Goal: Information Seeking & Learning: Learn about a topic

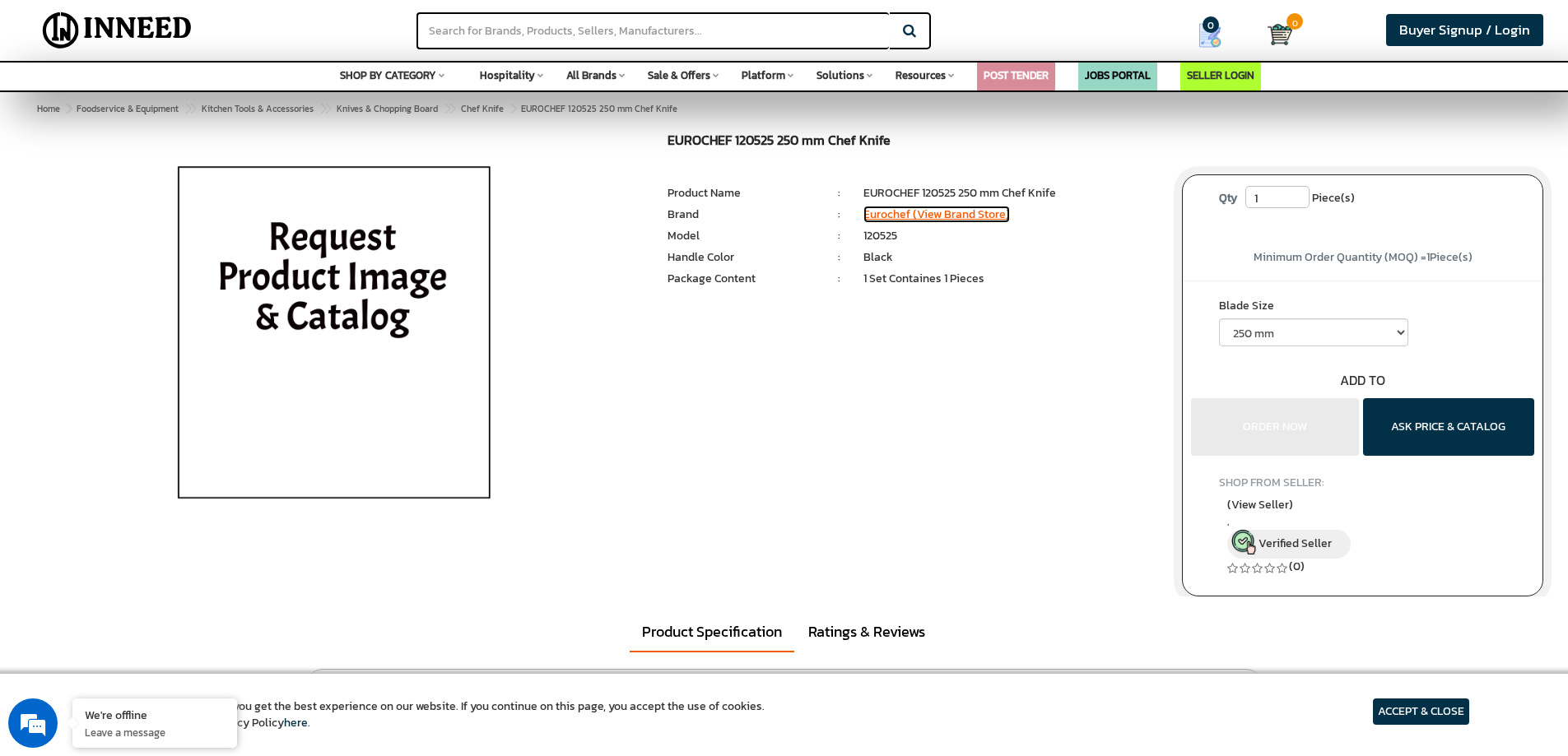
click at [924, 216] on link "Eurochef (View Brand Store)" at bounding box center [936, 214] width 146 height 17
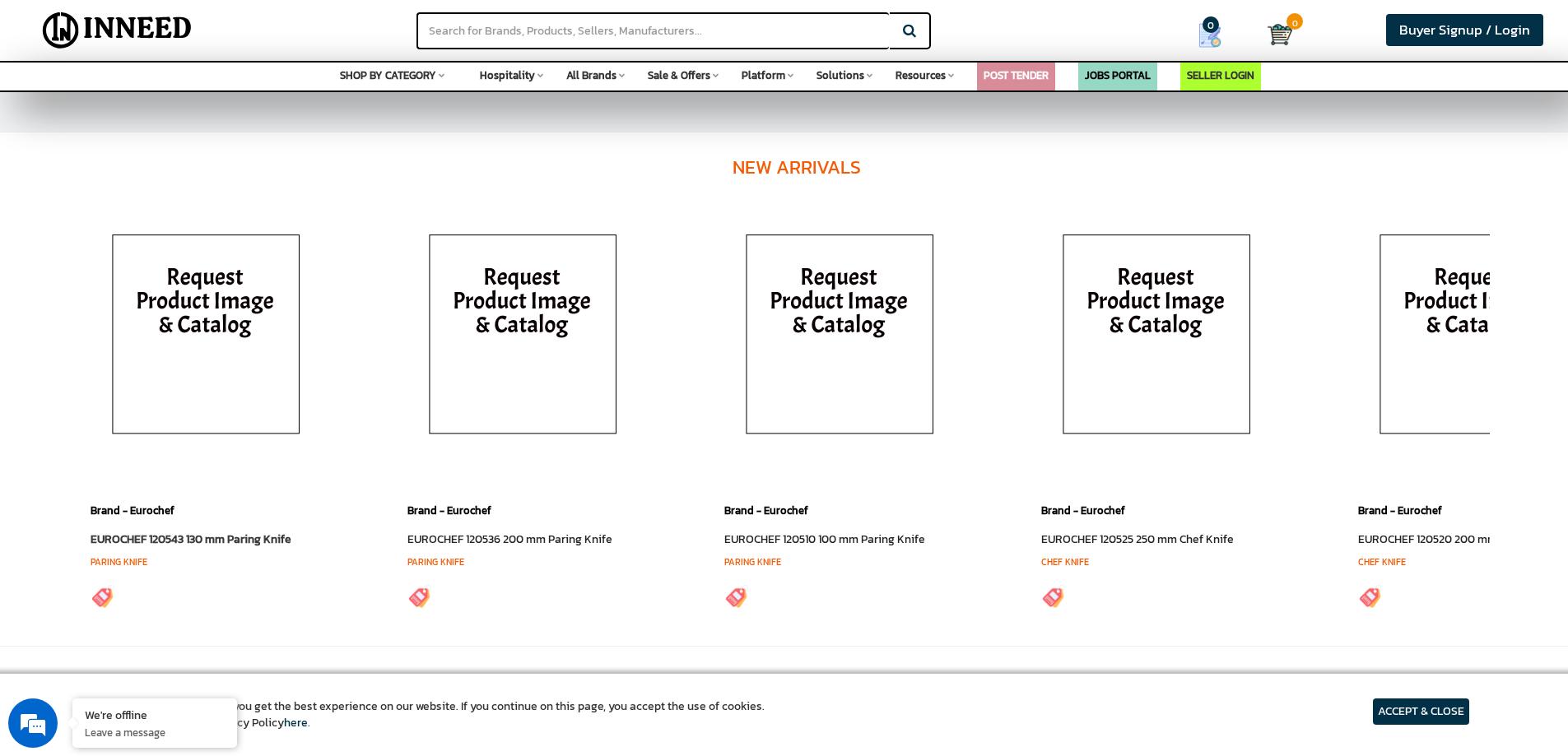
scroll to position [246, 0]
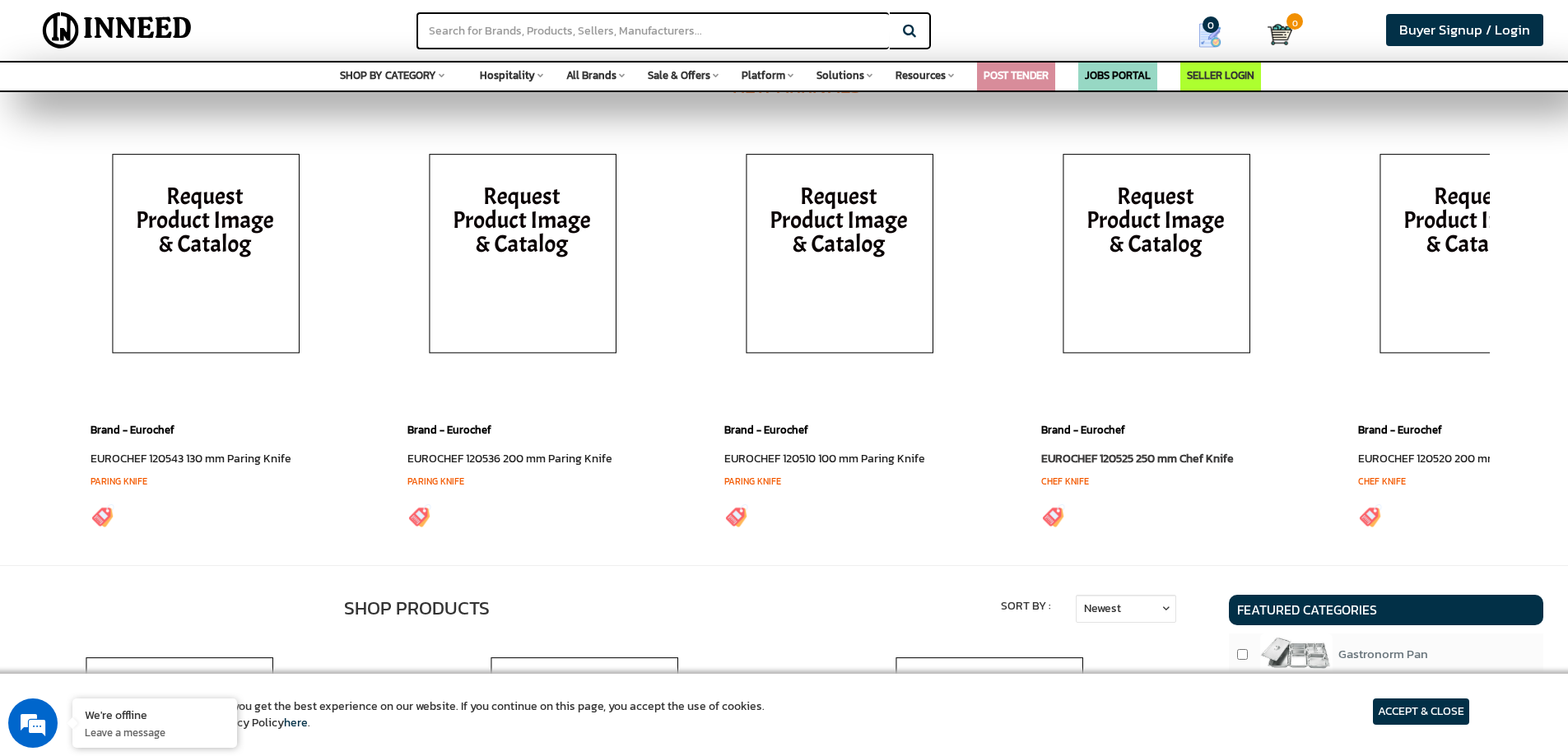
click at [1113, 458] on link "EUROCHEF 120525 250 mm Chef Knife" at bounding box center [1137, 458] width 193 height 17
click at [1100, 457] on link "EUROCHEF 120525 250 mm Chef Knife" at bounding box center [1137, 458] width 193 height 17
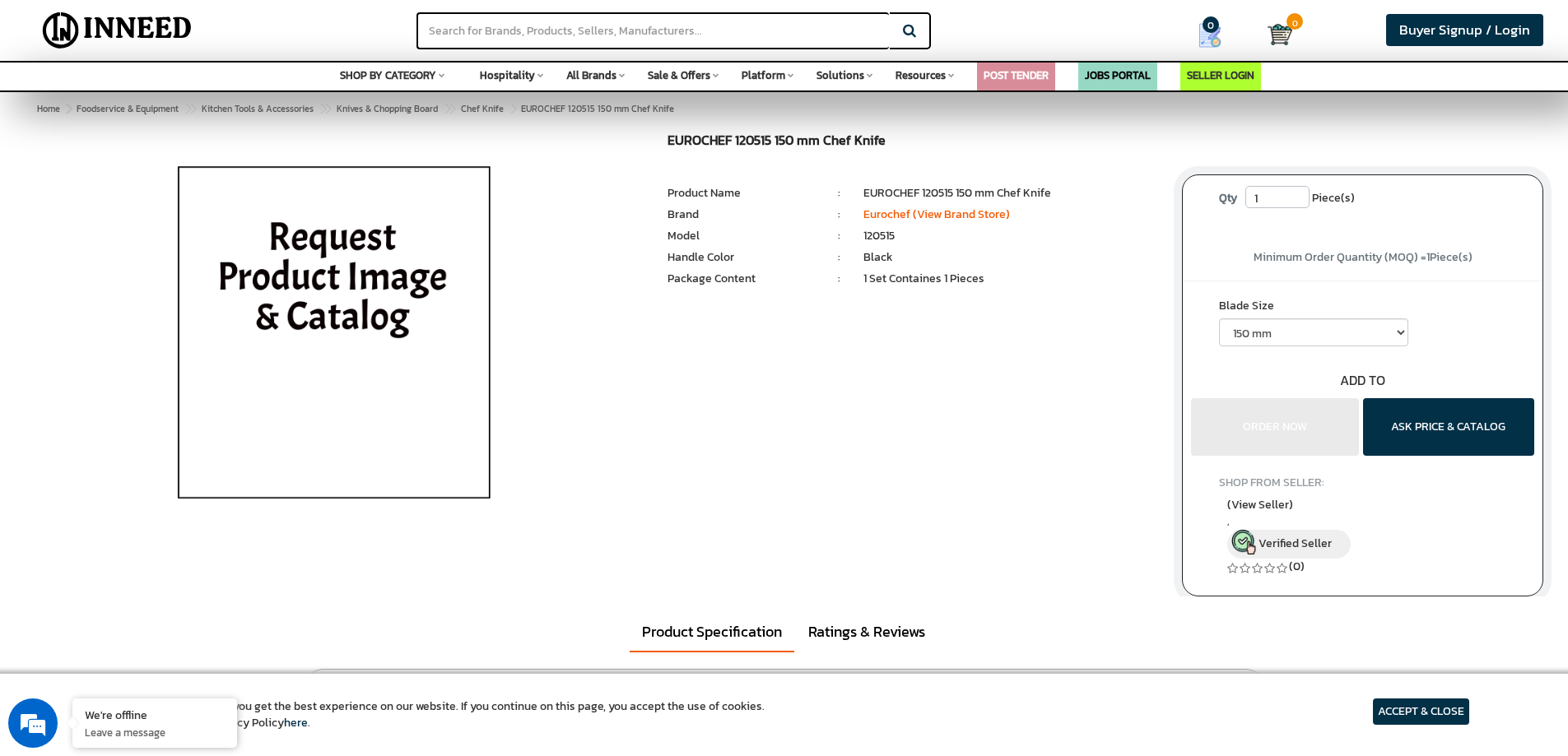
click at [1421, 707] on article "ACCEPT & CLOSE" at bounding box center [1421, 711] width 96 height 26
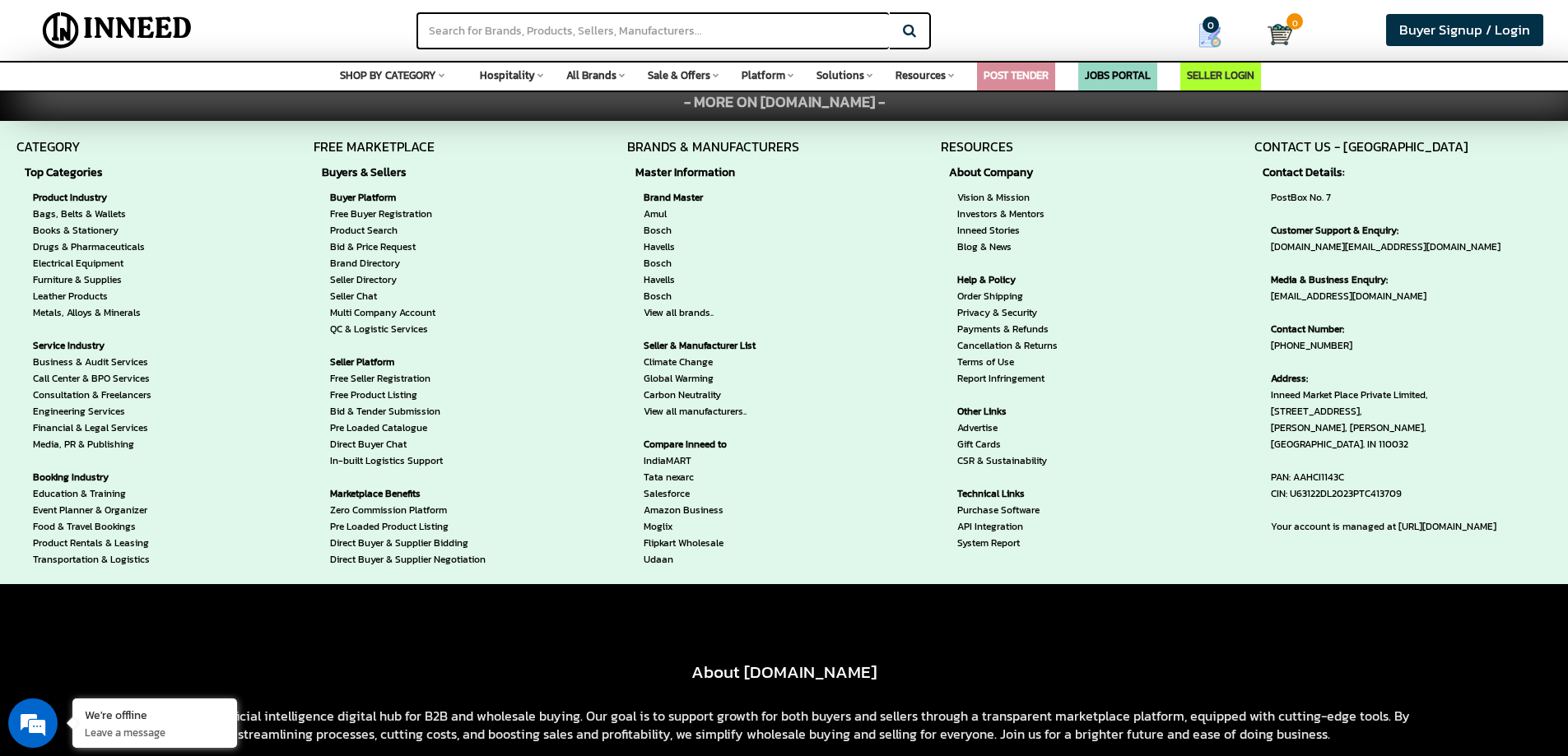
scroll to position [1253, 0]
